Goal: Book appointment/travel/reservation

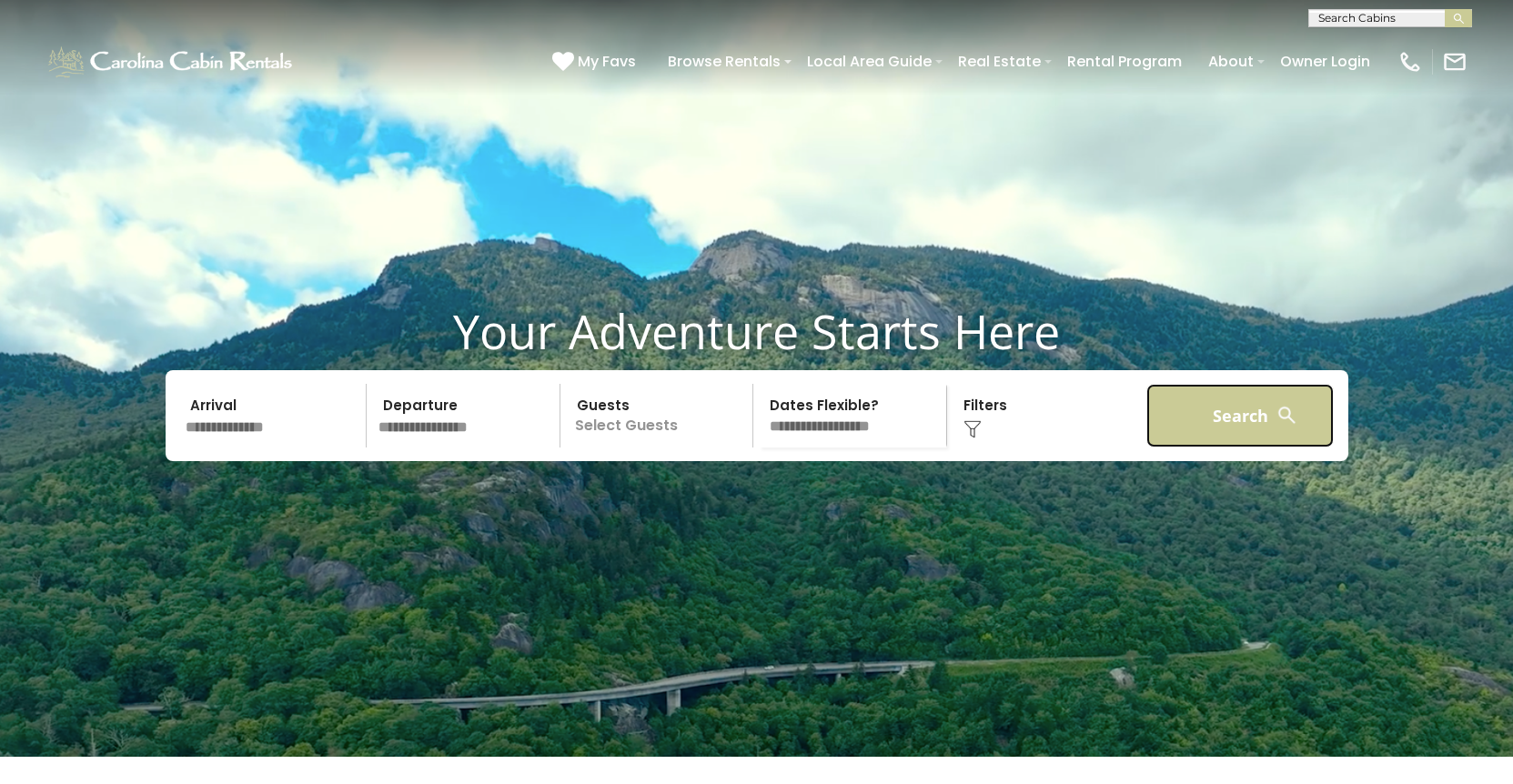
click at [1214, 445] on button "Search" at bounding box center [1241, 416] width 188 height 63
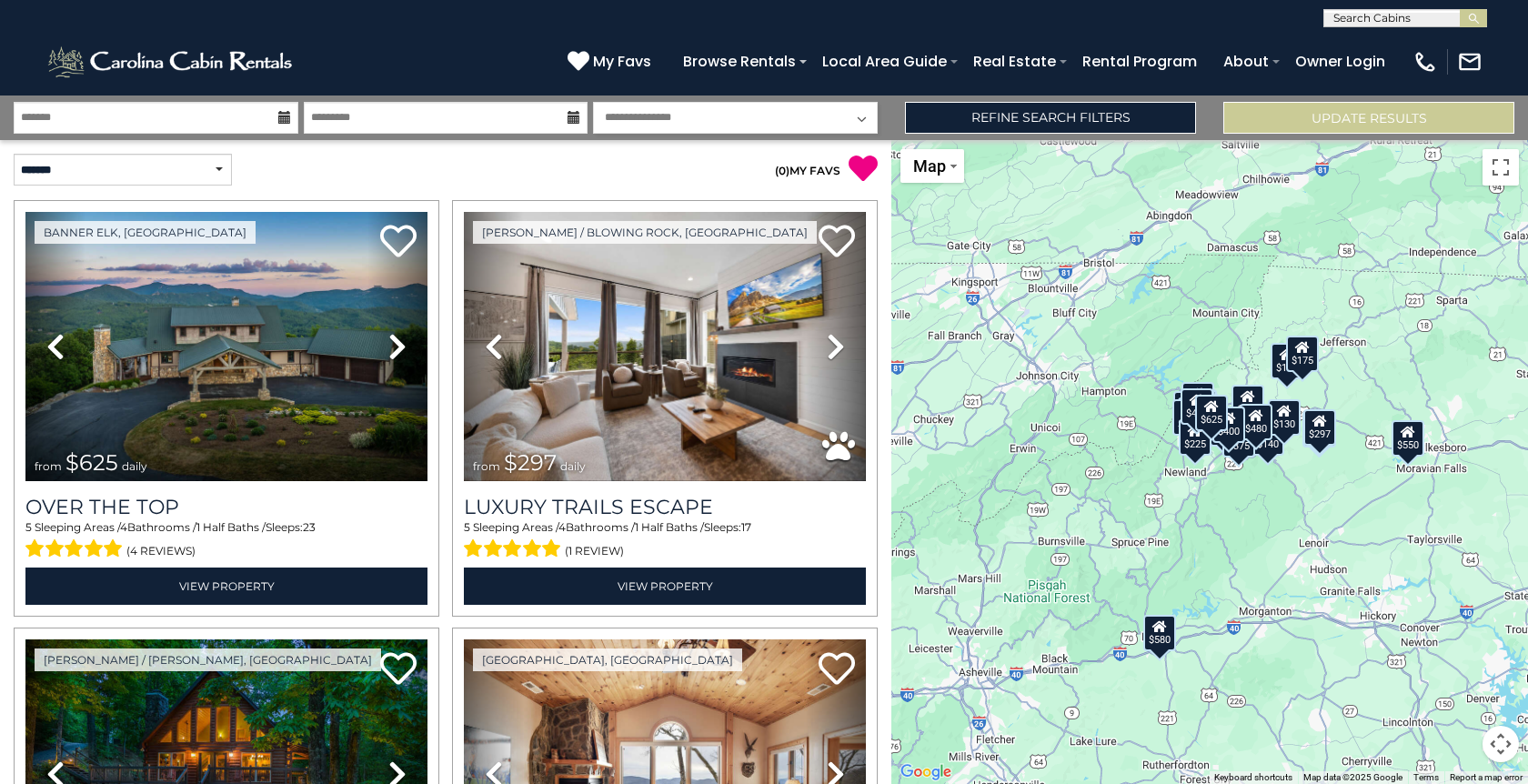
scroll to position [1, 0]
click at [1338, 18] on input "text" at bounding box center [1404, 21] width 159 height 18
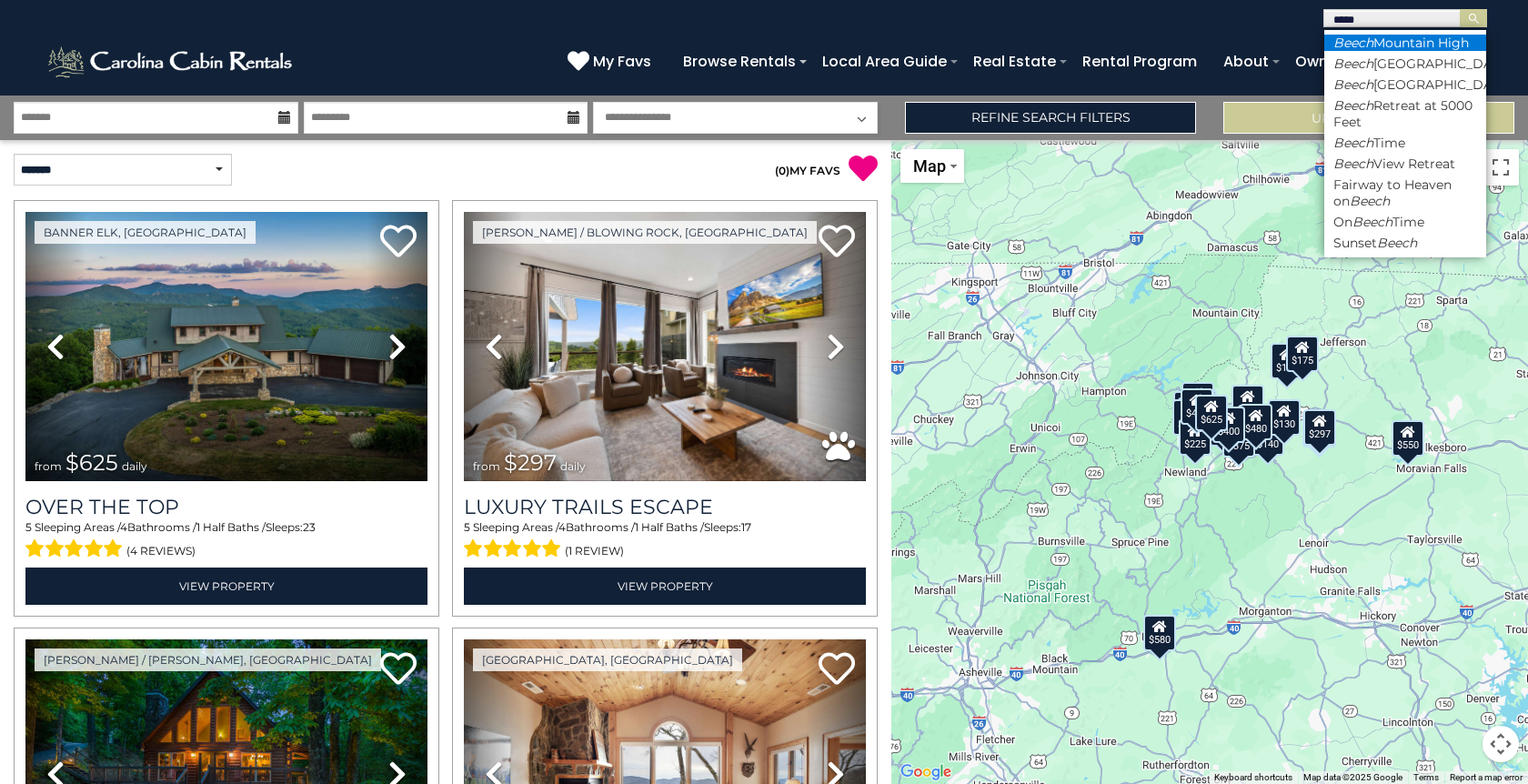
type input "*****"
click at [1431, 42] on li "Beech Mountain High" at bounding box center [1406, 43] width 162 height 17
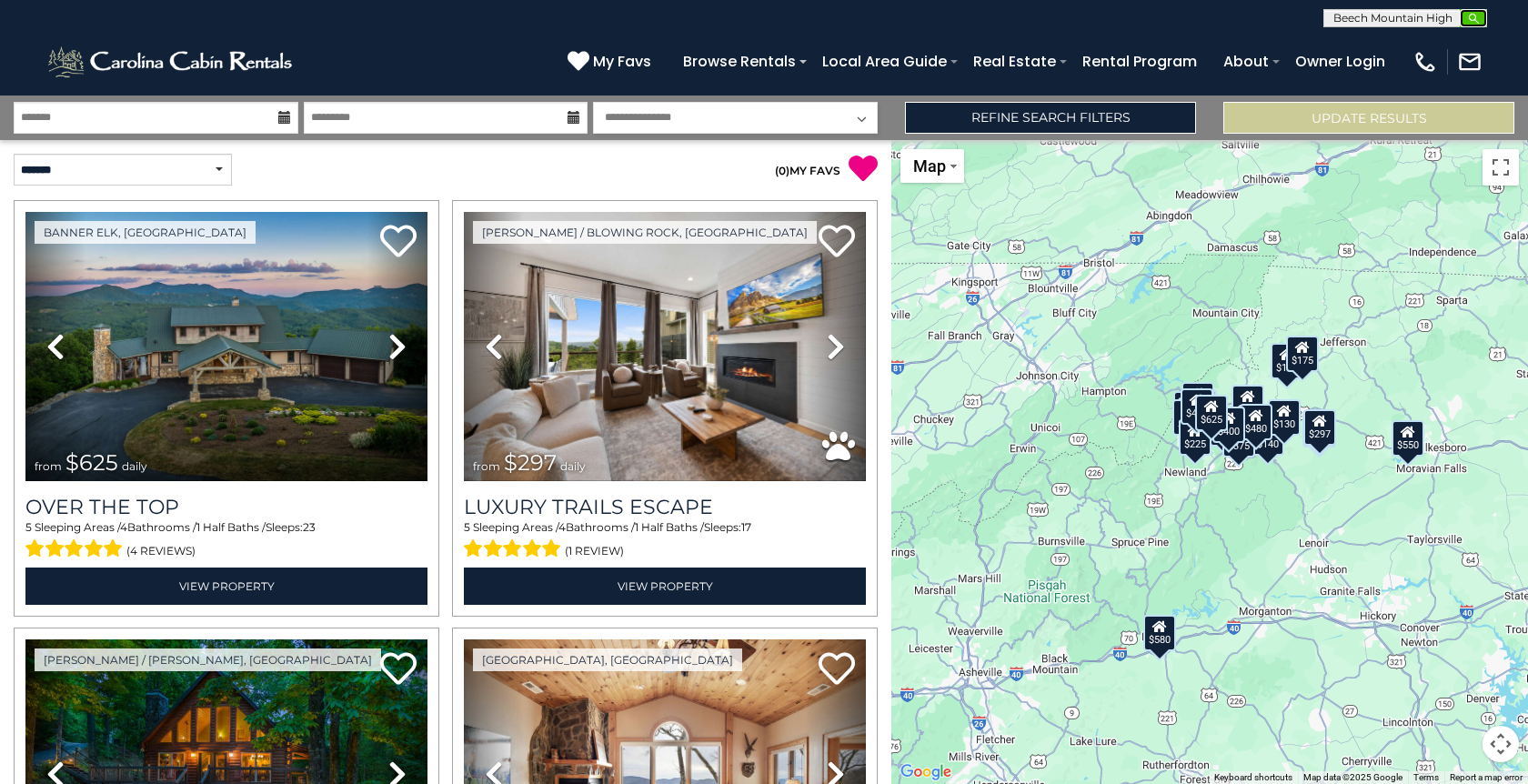
click at [1474, 20] on img "submit" at bounding box center [1475, 19] width 14 height 14
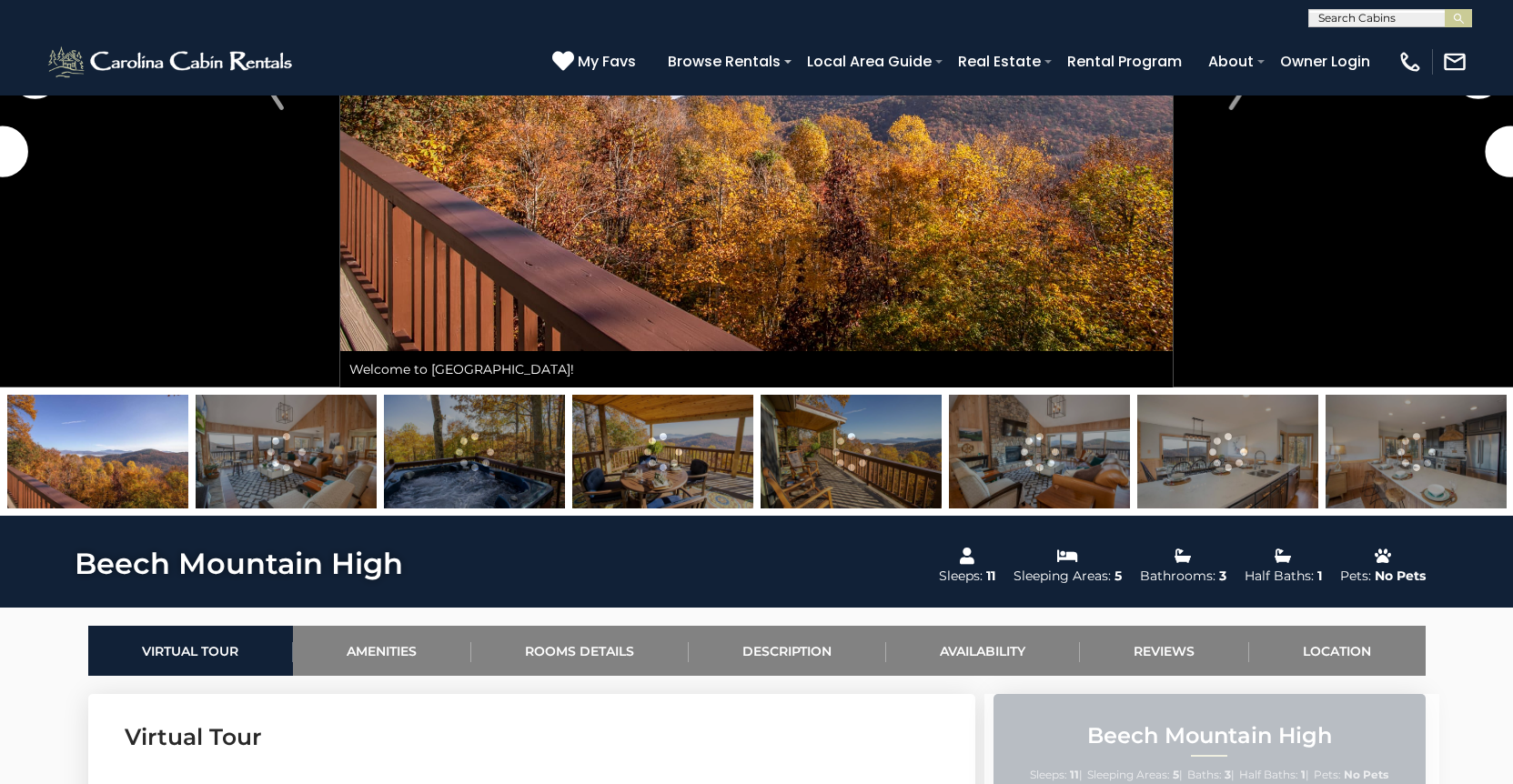
scroll to position [363, 0]
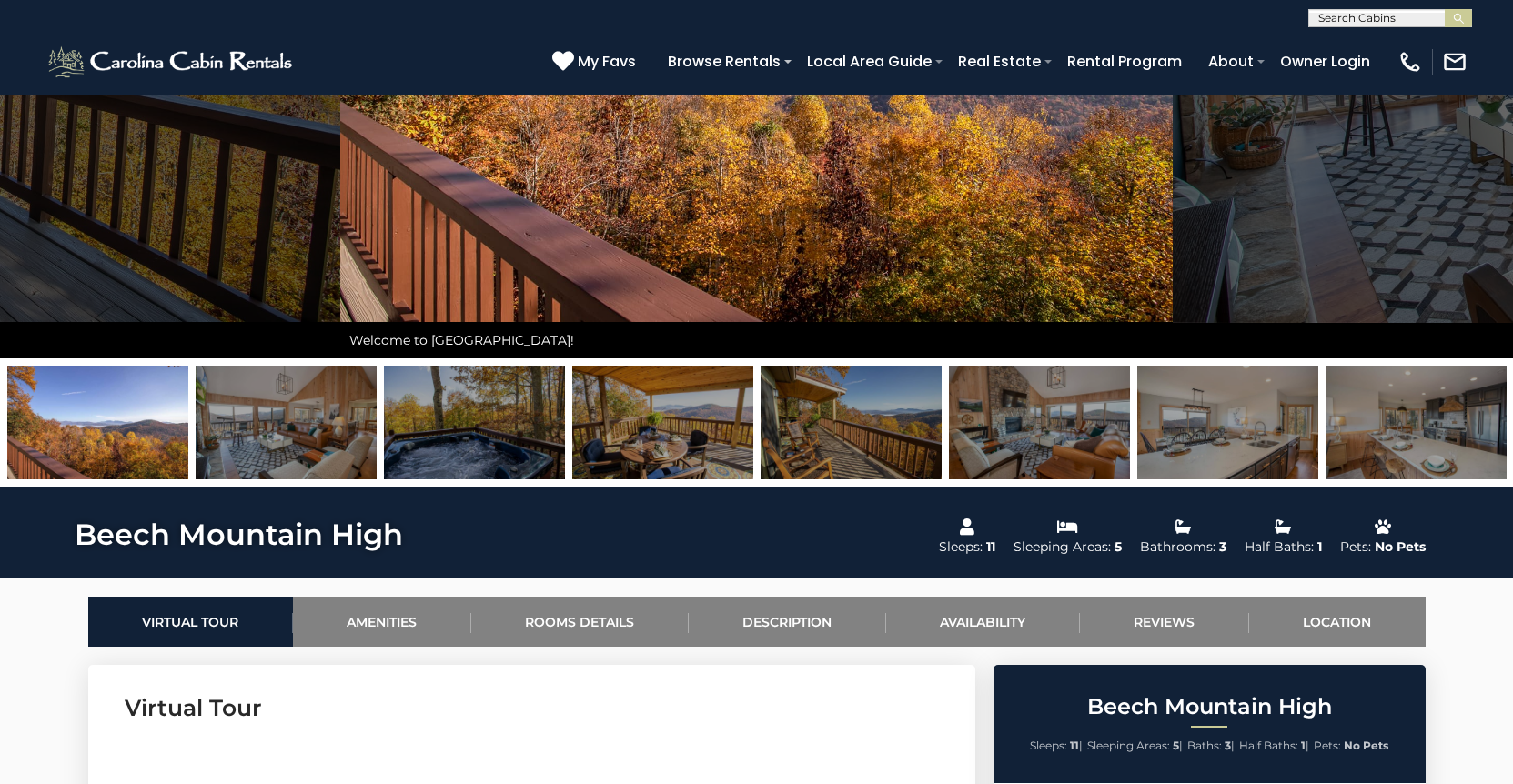
click at [1020, 416] on img at bounding box center [1039, 422] width 181 height 114
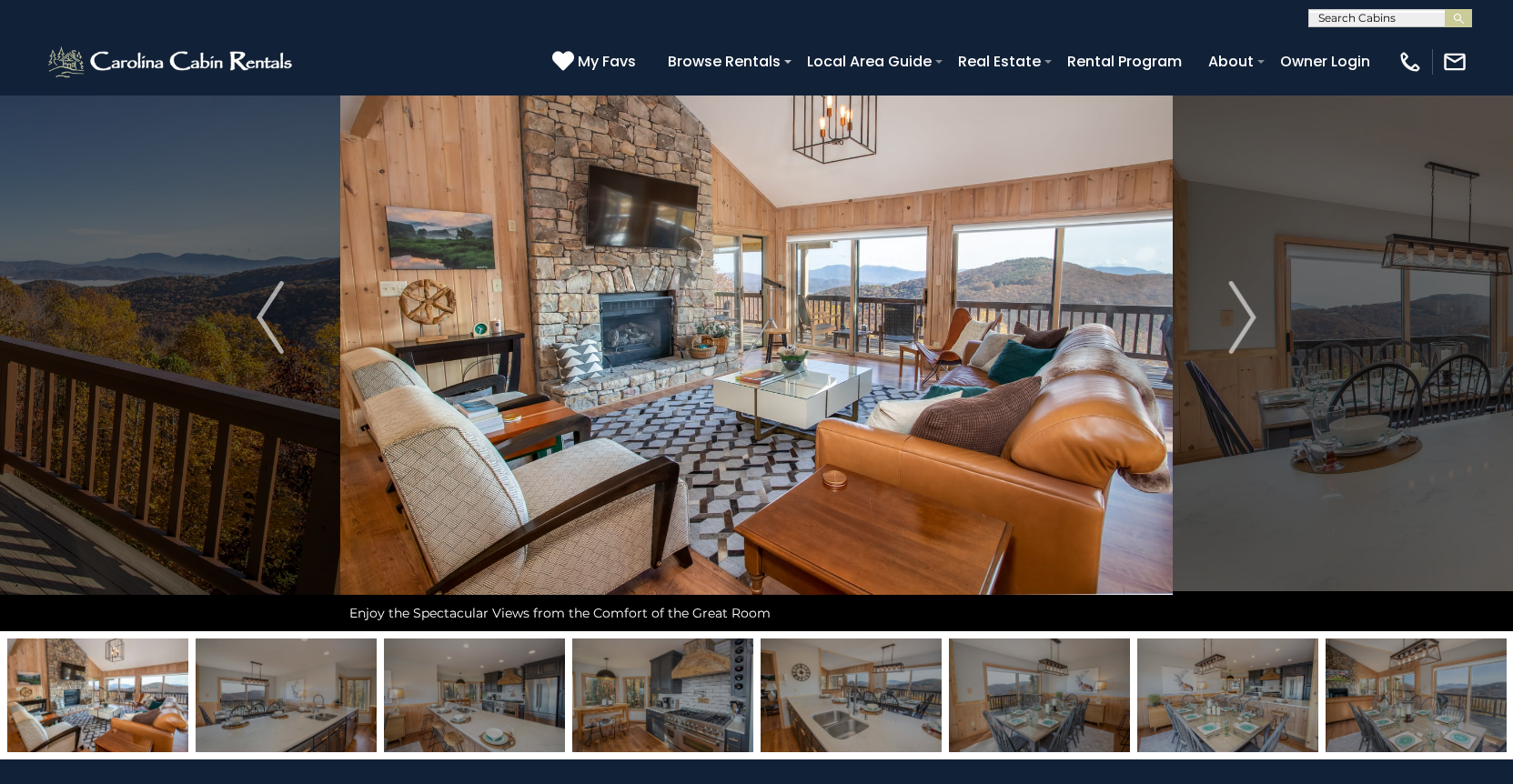
scroll to position [0, 0]
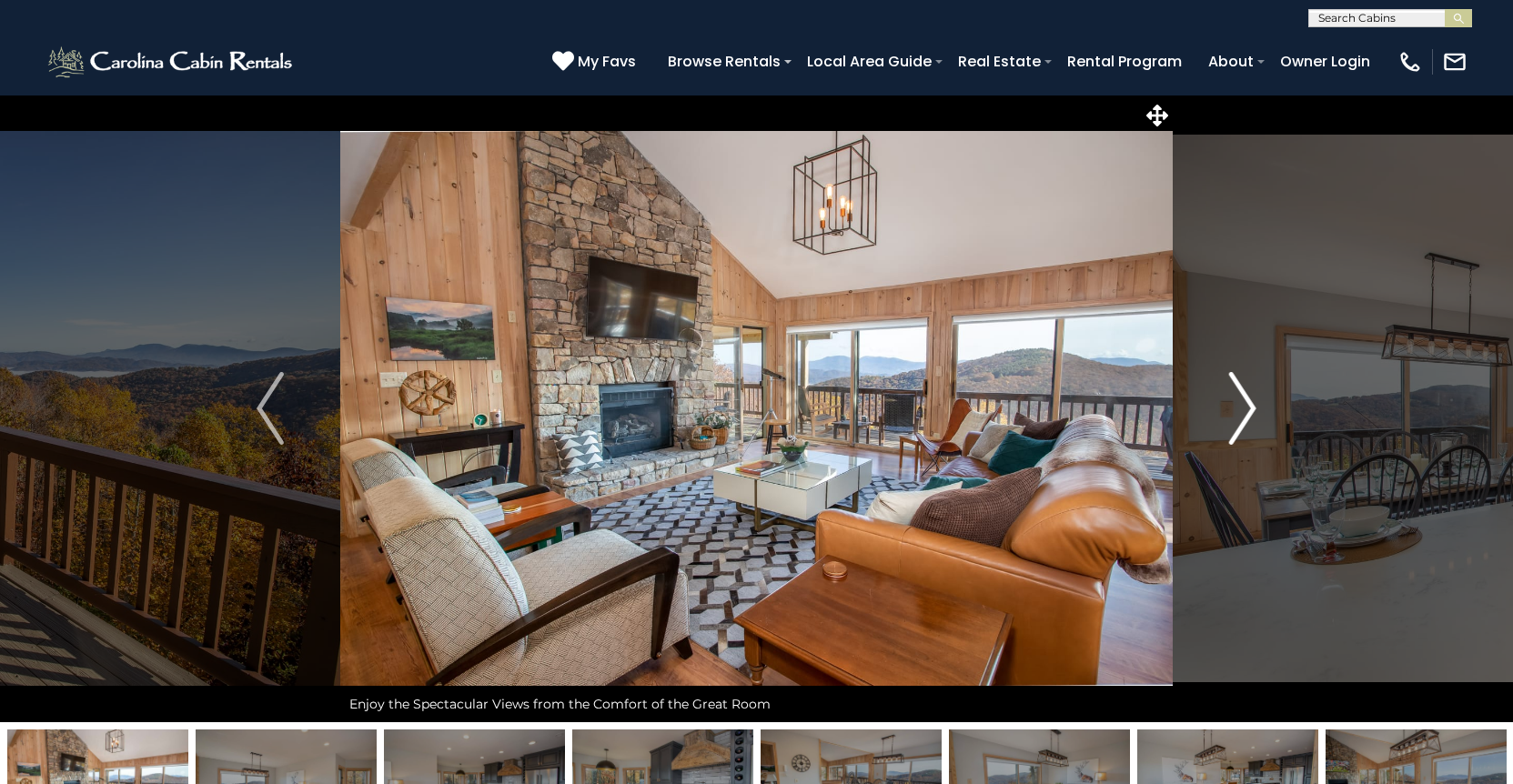
click at [1251, 407] on img "Next" at bounding box center [1243, 408] width 28 height 72
